Goal: Transaction & Acquisition: Subscribe to service/newsletter

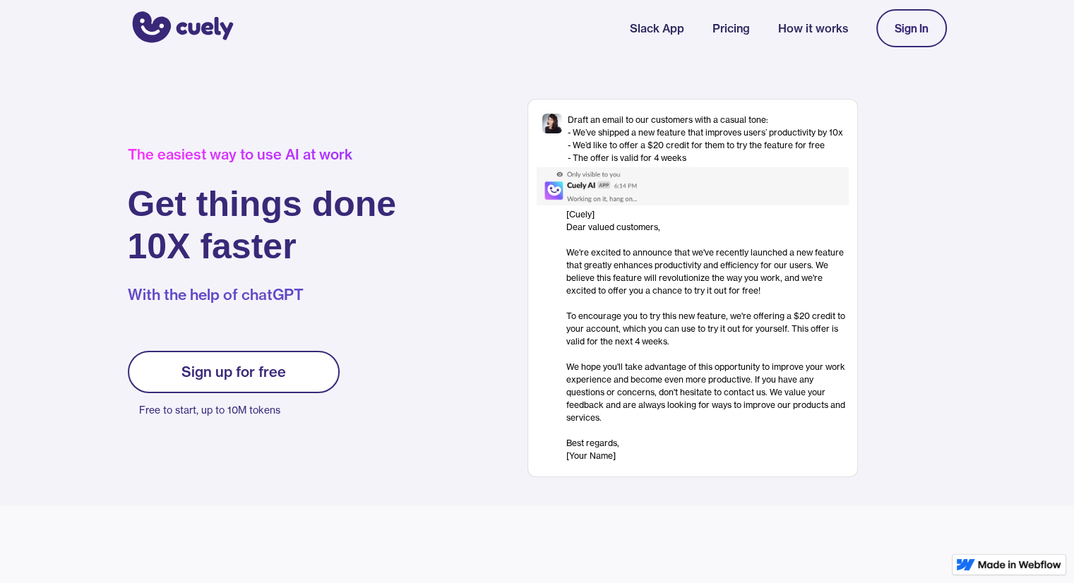
click at [271, 381] on link "Sign up for free" at bounding box center [234, 372] width 212 height 42
click at [286, 367] on link "Sign up for free" at bounding box center [234, 372] width 212 height 42
click at [316, 376] on link "Sign up for free" at bounding box center [234, 372] width 212 height 42
